Goal: Information Seeking & Learning: Learn about a topic

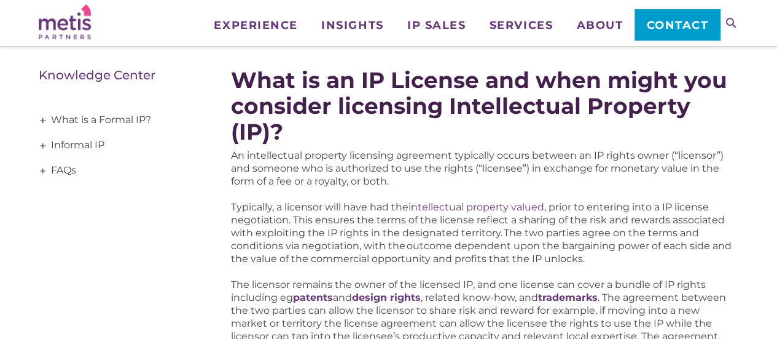
scroll to position [186, 0]
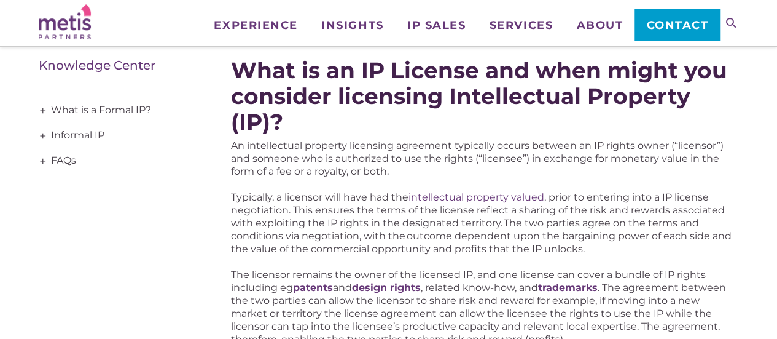
click at [409, 176] on p "An intellectual property licensing agreement typically occurs between an IP rig…" at bounding box center [484, 158] width 507 height 39
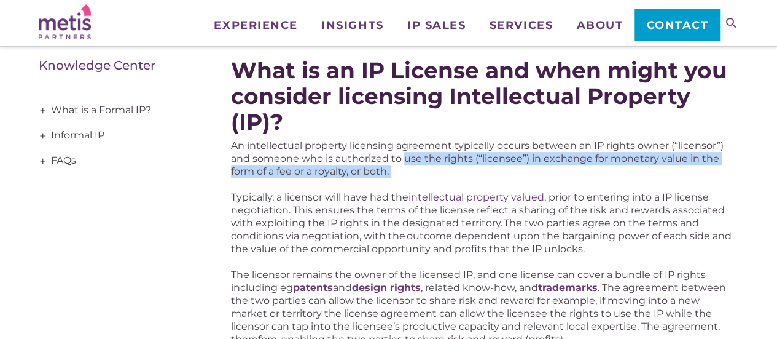
drag, startPoint x: 409, startPoint y: 176, endPoint x: 404, endPoint y: 159, distance: 17.9
click at [404, 159] on p "An intellectual property licensing agreement typically occurs between an IP rig…" at bounding box center [484, 158] width 507 height 39
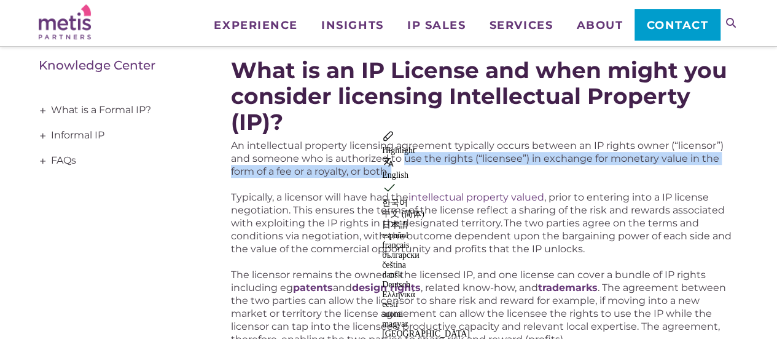
click at [404, 159] on p "An intellectual property licensing agreement typically occurs between an IP rig…" at bounding box center [484, 158] width 507 height 39
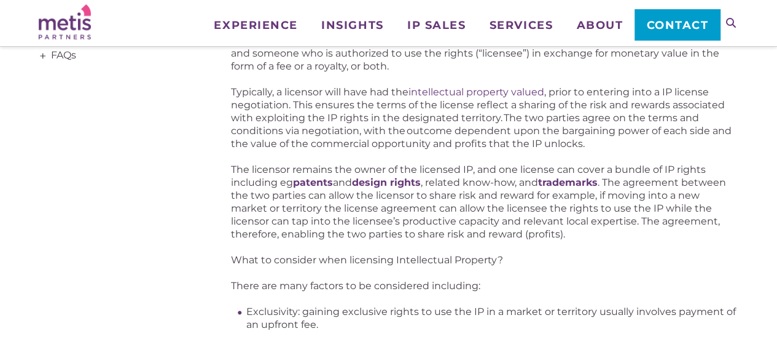
scroll to position [291, 0]
click at [429, 254] on p "What to consider when licensing Intellectual Property?" at bounding box center [484, 259] width 507 height 13
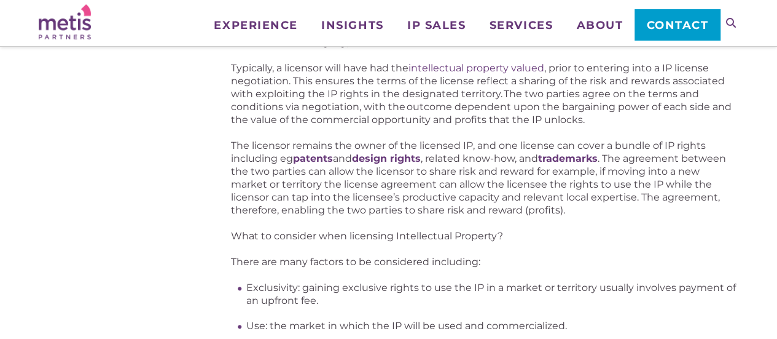
scroll to position [316, 0]
click at [563, 212] on p "The licensor remains the owner of the licensed IP, and one license can cover a …" at bounding box center [484, 176] width 507 height 77
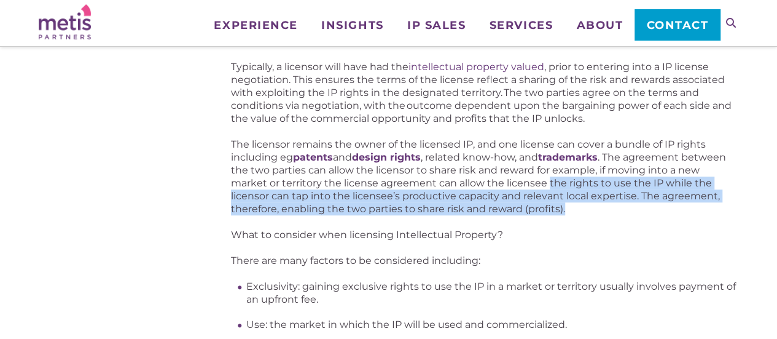
drag, startPoint x: 563, startPoint y: 212, endPoint x: 549, endPoint y: 187, distance: 28.0
click at [549, 187] on p "The licensor remains the owner of the licensed IP, and one license can cover a …" at bounding box center [484, 176] width 507 height 77
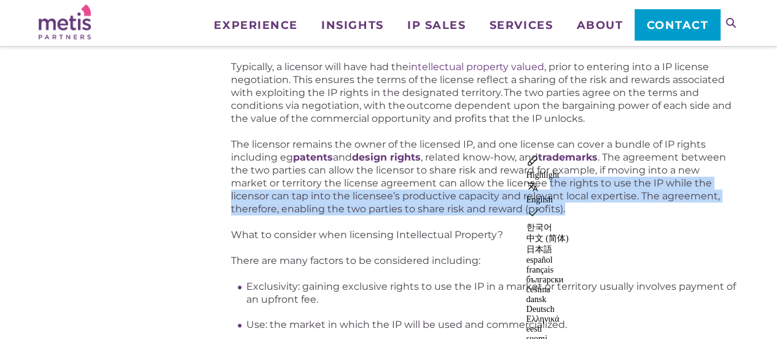
click at [549, 187] on p "The licensor remains the owner of the licensed IP, and one license can cover a …" at bounding box center [484, 176] width 507 height 77
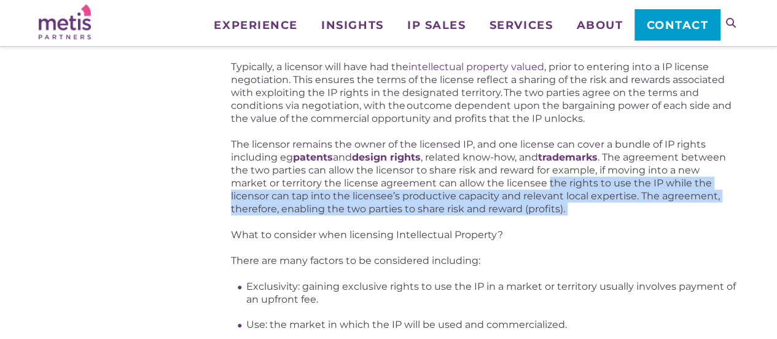
drag, startPoint x: 549, startPoint y: 187, endPoint x: 566, endPoint y: 207, distance: 26.1
click at [566, 207] on p "The licensor remains the owner of the licensed IP, and one license can cover a …" at bounding box center [484, 176] width 507 height 77
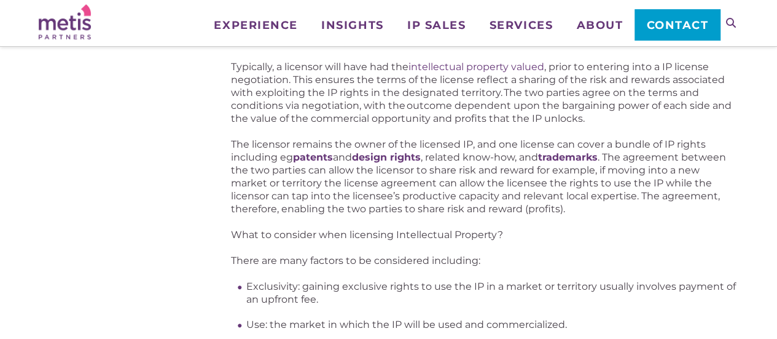
drag, startPoint x: 531, startPoint y: 219, endPoint x: 501, endPoint y: 235, distance: 33.5
click at [501, 235] on p "What to consider when licensing Intellectual Property?" at bounding box center [484, 234] width 507 height 13
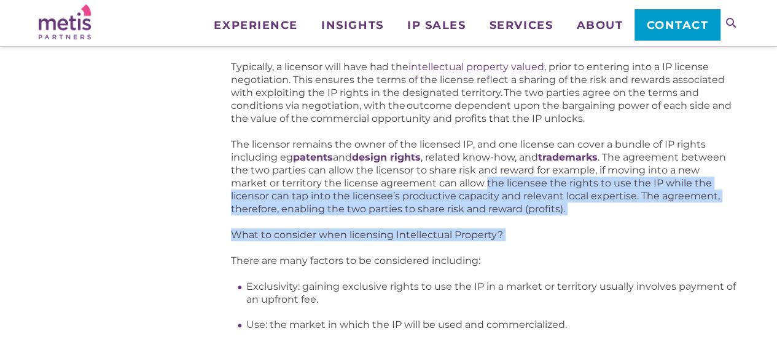
drag, startPoint x: 501, startPoint y: 235, endPoint x: 488, endPoint y: 205, distance: 33.6
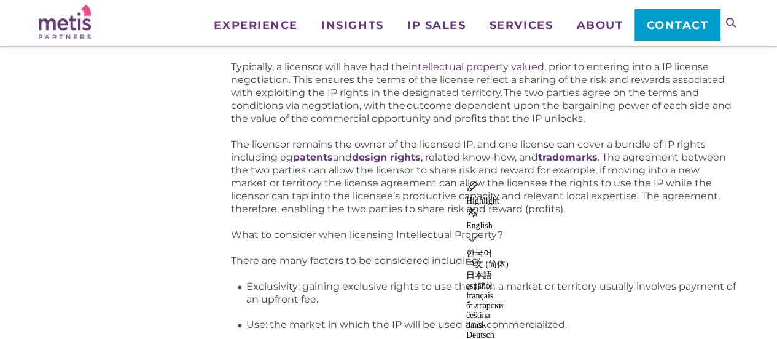
click at [414, 190] on p "The licensor remains the owner of the licensed IP, and one license can cover a …" at bounding box center [484, 176] width 507 height 77
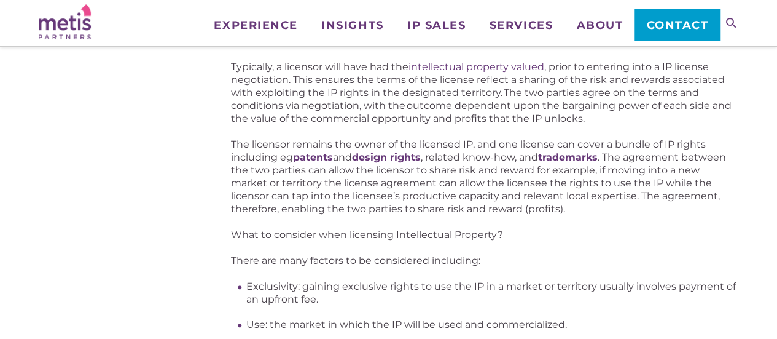
click at [414, 190] on p "The licensor remains the owner of the licensed IP, and one license can cover a …" at bounding box center [484, 176] width 507 height 77
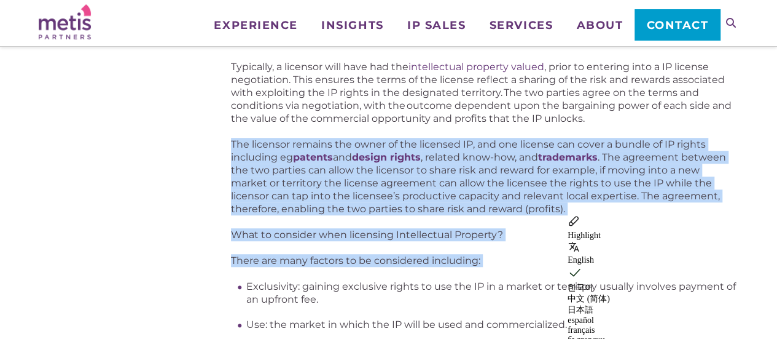
drag, startPoint x: 414, startPoint y: 190, endPoint x: 385, endPoint y: 248, distance: 64.6
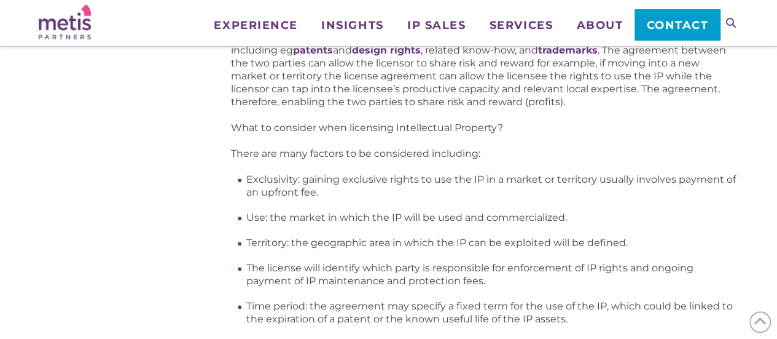
scroll to position [425, 0]
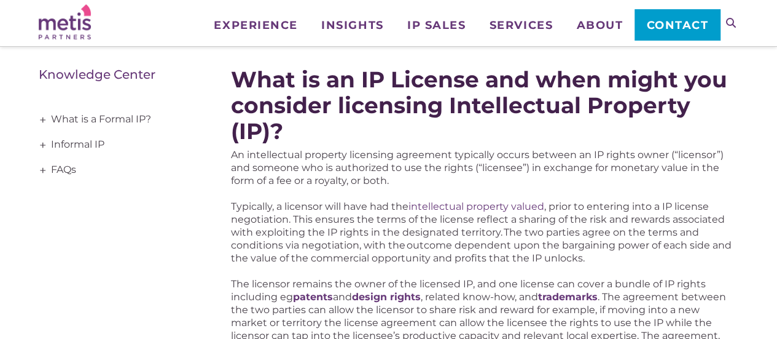
scroll to position [174, 0]
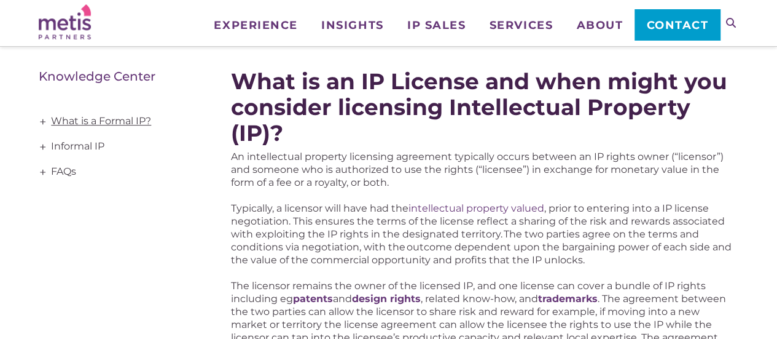
click at [147, 114] on link "What is a Formal IP?" at bounding box center [118, 121] width 158 height 25
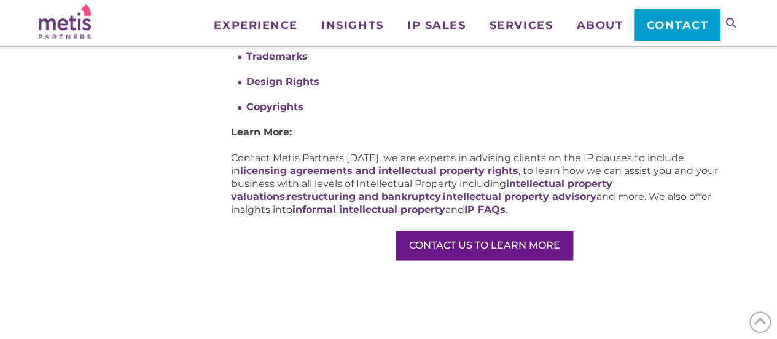
scroll to position [484, 0]
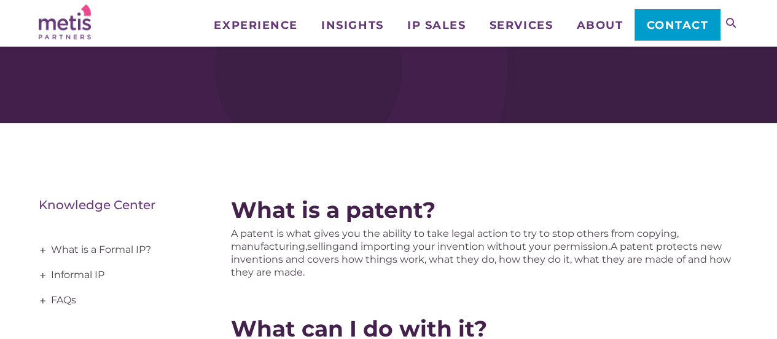
scroll to position [44, 0]
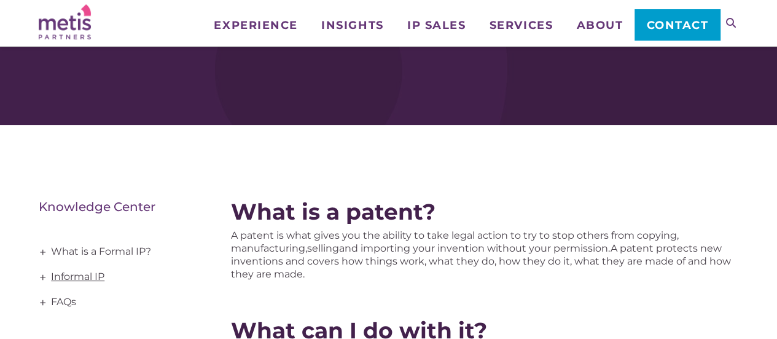
click at [90, 275] on link "Informal IP" at bounding box center [118, 276] width 158 height 25
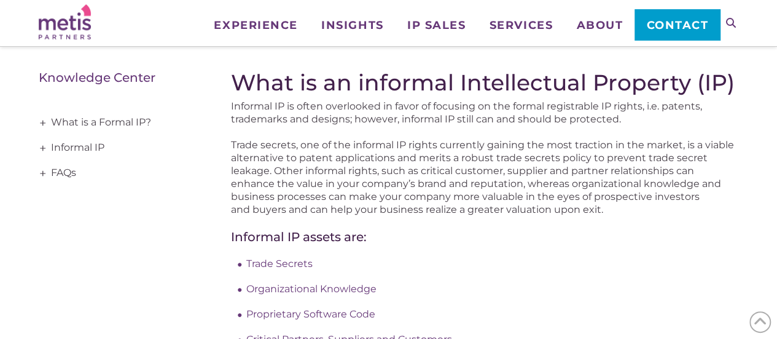
scroll to position [174, 0]
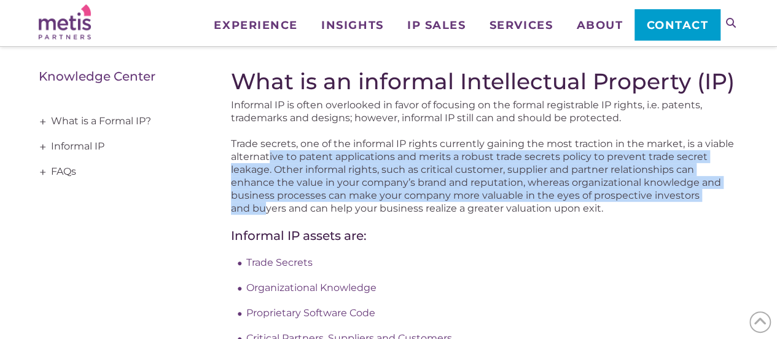
drag, startPoint x: 265, startPoint y: 202, endPoint x: 270, endPoint y: 159, distance: 43.2
click at [270, 159] on span "Trade secrets, one of the informal IP rights currently gaining the most tractio…" at bounding box center [482, 176] width 503 height 76
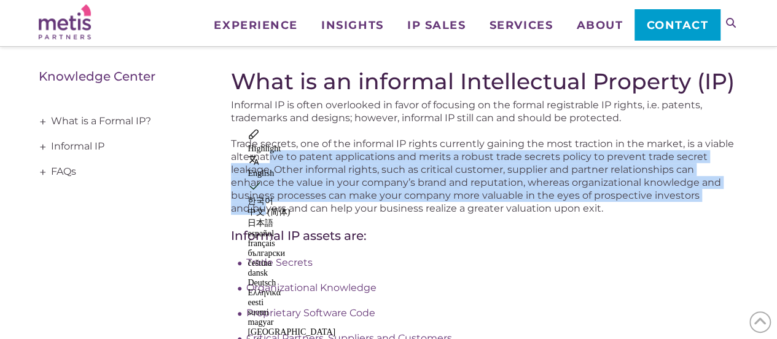
click at [270, 159] on span "Trade secrets, one of the informal IP rights currently gaining the most tractio…" at bounding box center [482, 176] width 503 height 76
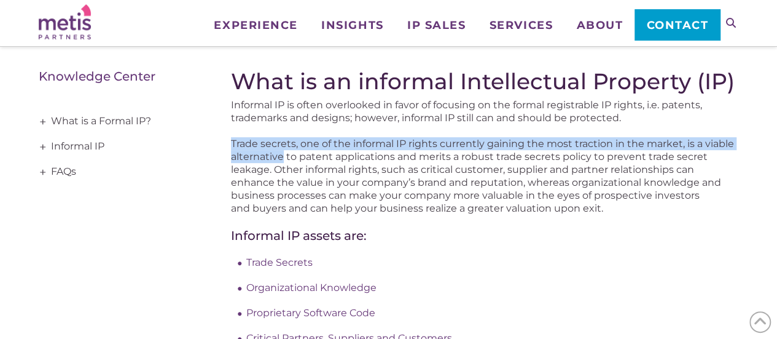
drag, startPoint x: 270, startPoint y: 159, endPoint x: 254, endPoint y: 146, distance: 20.5
click at [254, 146] on span "Trade secrets, one of the informal IP rights currently gaining the most tractio…" at bounding box center [482, 176] width 503 height 76
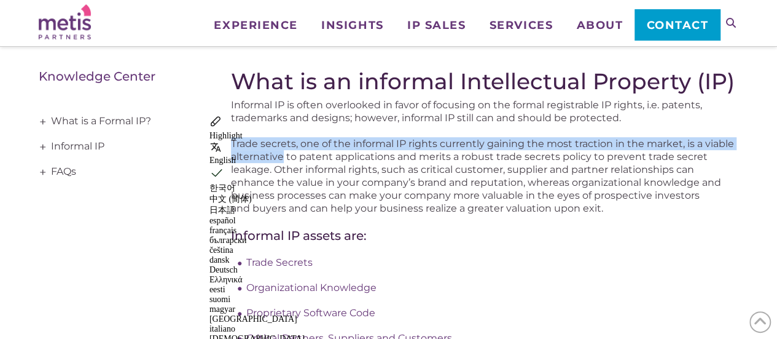
click at [254, 146] on span "Trade secrets, one of the informal IP rights currently gaining the most tractio…" at bounding box center [482, 176] width 503 height 76
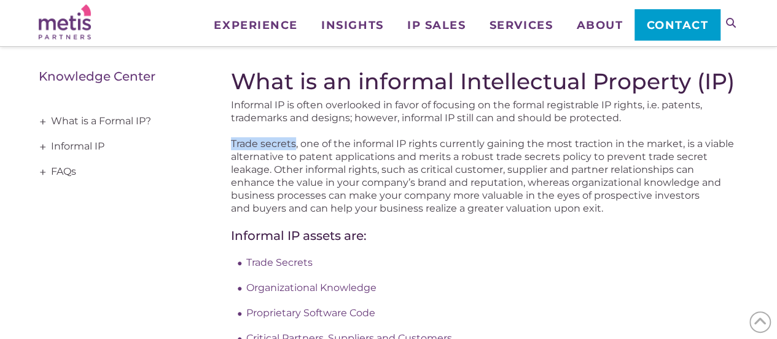
drag, startPoint x: 254, startPoint y: 146, endPoint x: 275, endPoint y: 144, distance: 20.9
click at [275, 144] on span "Trade secrets, one of the informal IP rights currently gaining the most tractio…" at bounding box center [482, 176] width 503 height 76
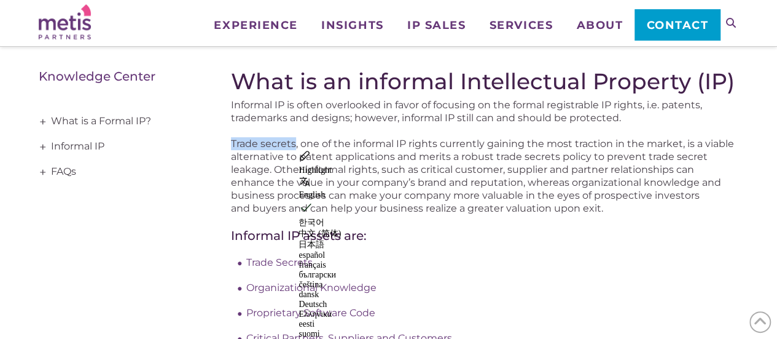
click at [275, 144] on span "Trade secrets, one of the informal IP rights currently gaining the most tractio…" at bounding box center [482, 176] width 503 height 76
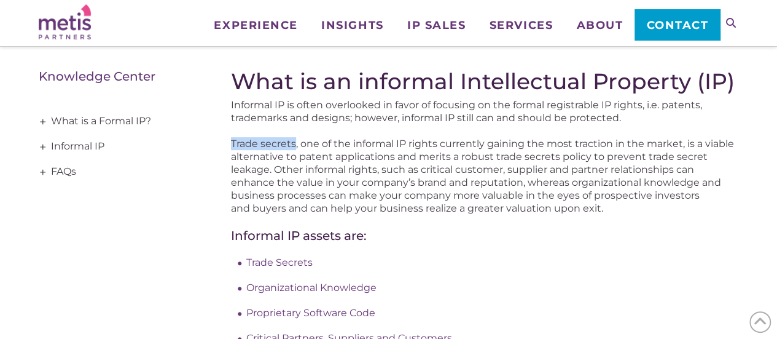
drag, startPoint x: 275, startPoint y: 144, endPoint x: 237, endPoint y: 146, distance: 38.1
click at [237, 146] on span "Trade secrets, one of the informal IP rights currently gaining the most tractio…" at bounding box center [482, 176] width 503 height 76
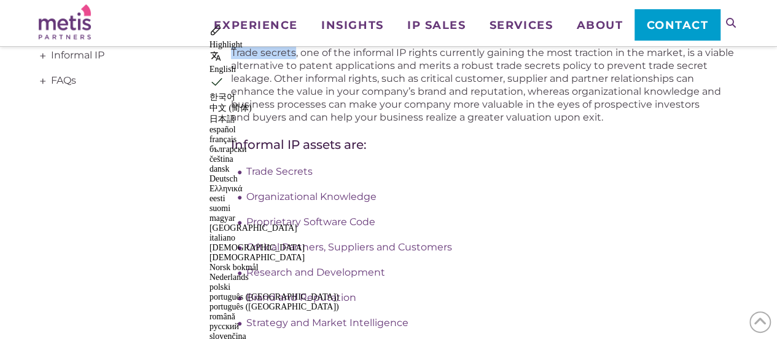
scroll to position [337, 0]
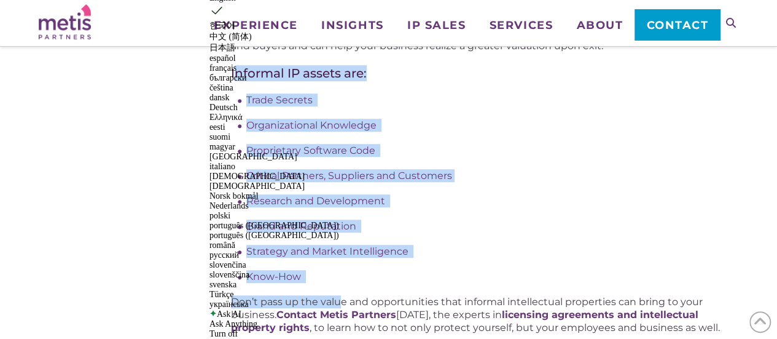
drag, startPoint x: 237, startPoint y: 74, endPoint x: 343, endPoint y: 289, distance: 239.9
click at [343, 289] on div "What is an informal Intellectual Property (IP) Informal IP is often overlooked …" at bounding box center [484, 164] width 507 height 615
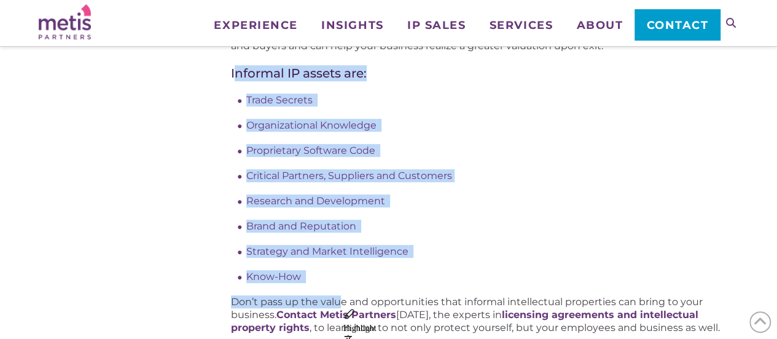
click at [323, 272] on li "Know-How" at bounding box center [492, 276] width 492 height 13
drag, startPoint x: 323, startPoint y: 272, endPoint x: 233, endPoint y: 77, distance: 214.7
click at [233, 77] on div "What is an informal Intellectual Property (IP) Informal IP is often overlooked …" at bounding box center [484, 164] width 507 height 615
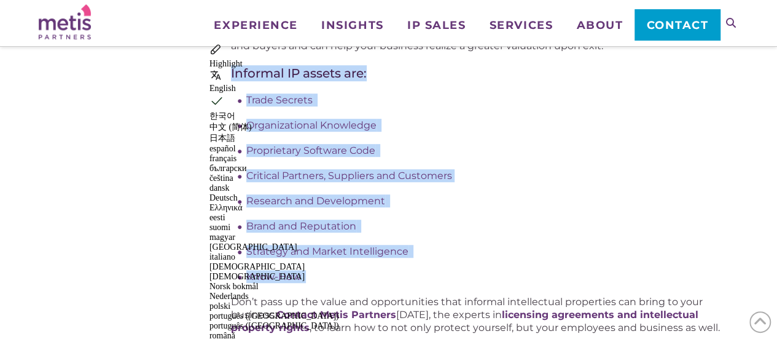
click at [521, 181] on li "Critical Partners, Suppliers and Customers" at bounding box center [492, 175] width 492 height 13
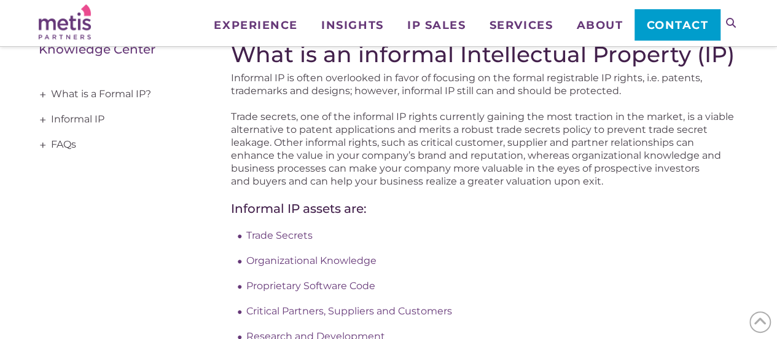
scroll to position [201, 0]
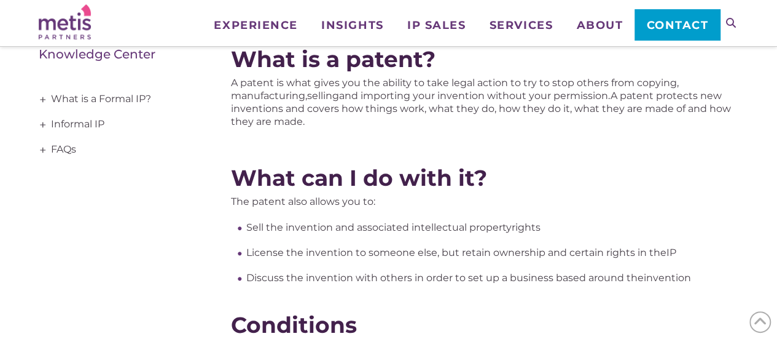
click at [44, 98] on span "+" at bounding box center [43, 99] width 14 height 25
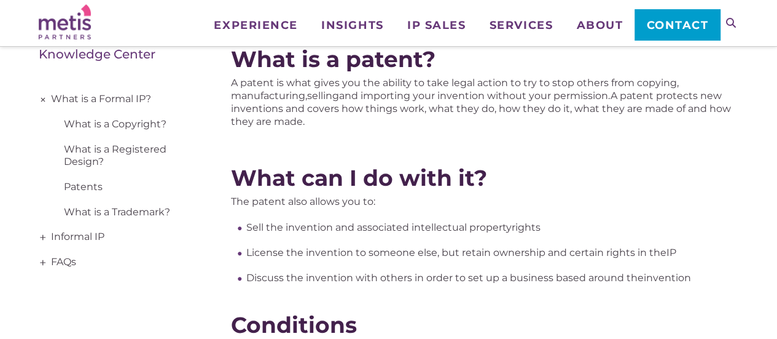
scroll to position [141, 0]
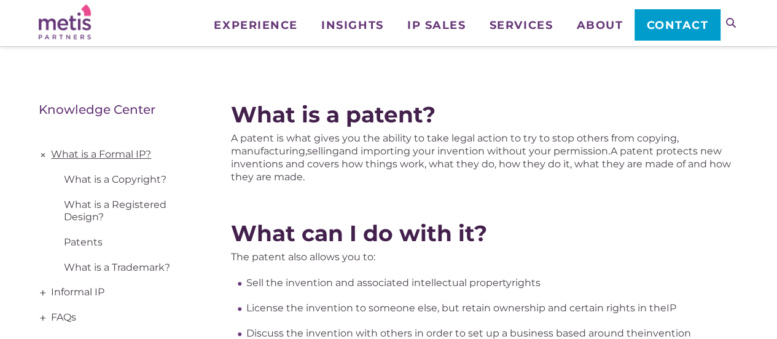
click at [93, 148] on link "What is a Formal IP?" at bounding box center [118, 154] width 158 height 25
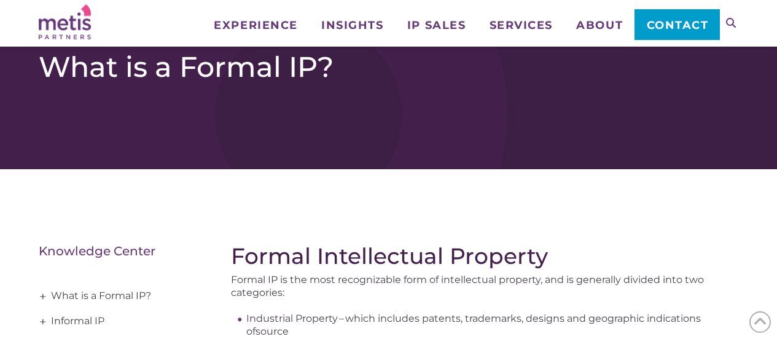
scroll to position [189, 0]
